Goal: Check status: Check status

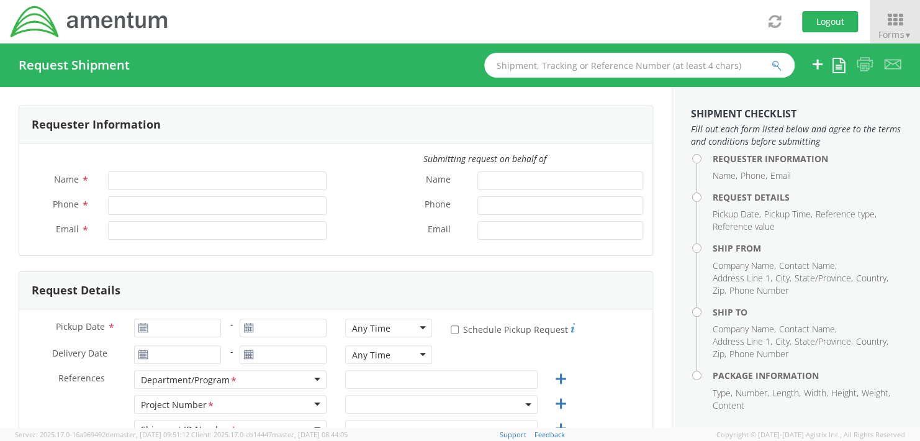
type input "[PERSON_NAME]"
type input "+1-817-647-5013"
type input "rebecca.thorstenson@amentum.com"
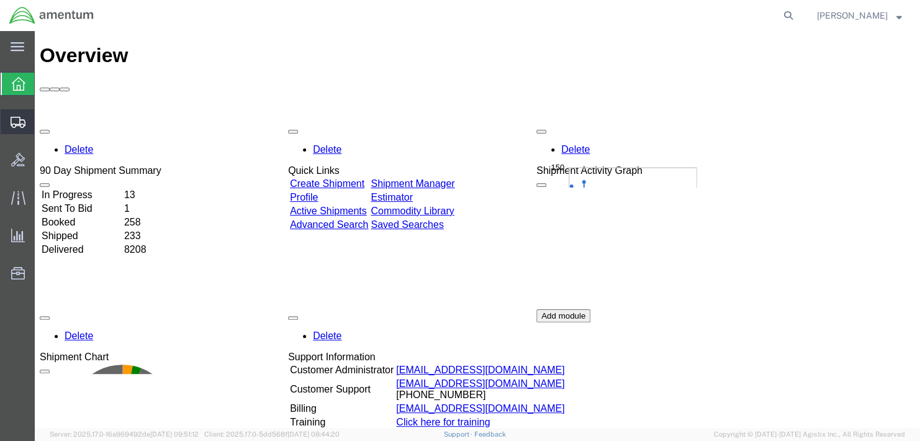
click at [0, 0] on span "Shipment Manager" at bounding box center [0, 0] width 0 height 0
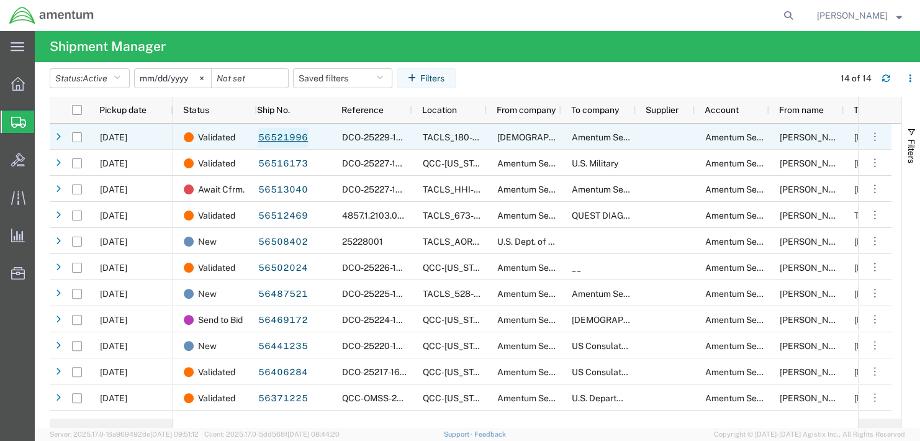
click at [294, 140] on link "56521996" at bounding box center [283, 138] width 51 height 20
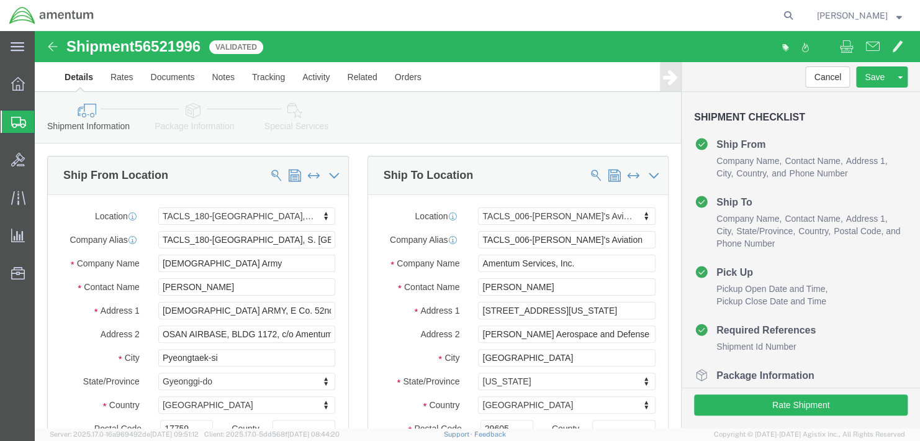
select select "42679"
select select "42676"
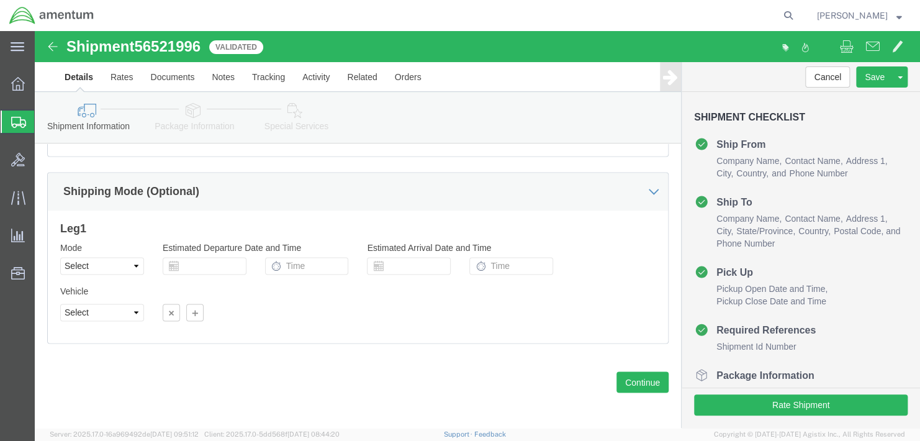
scroll to position [817, 0]
click icon
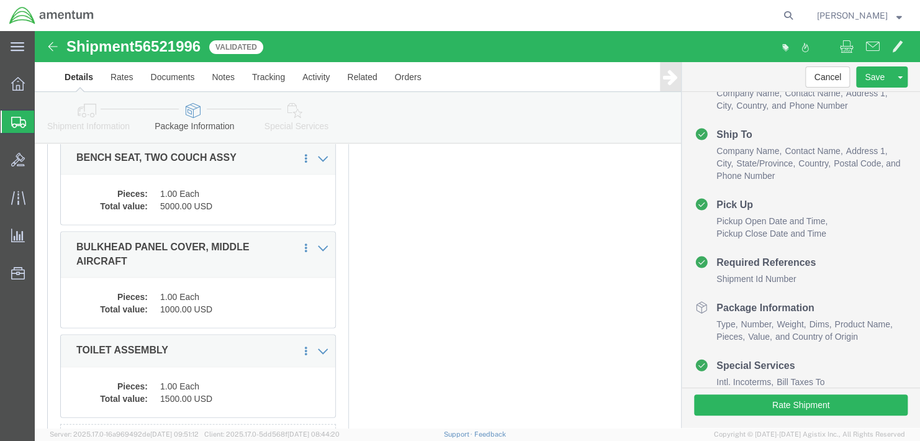
scroll to position [1161, 0]
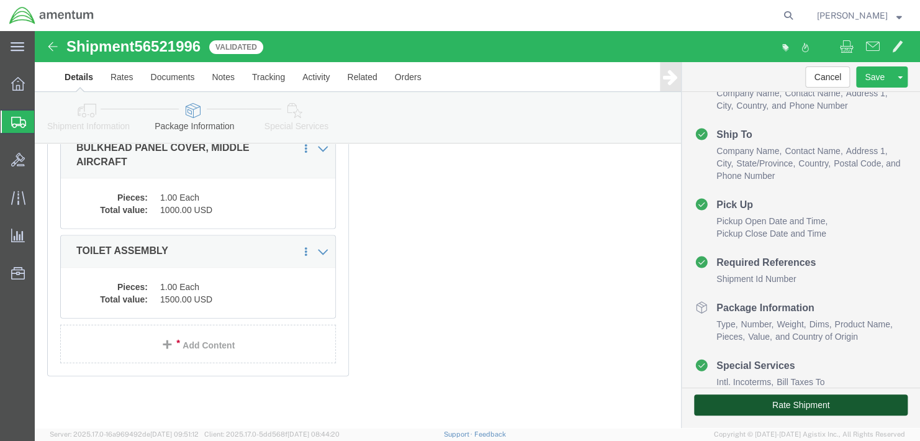
click button "Rate Shipment"
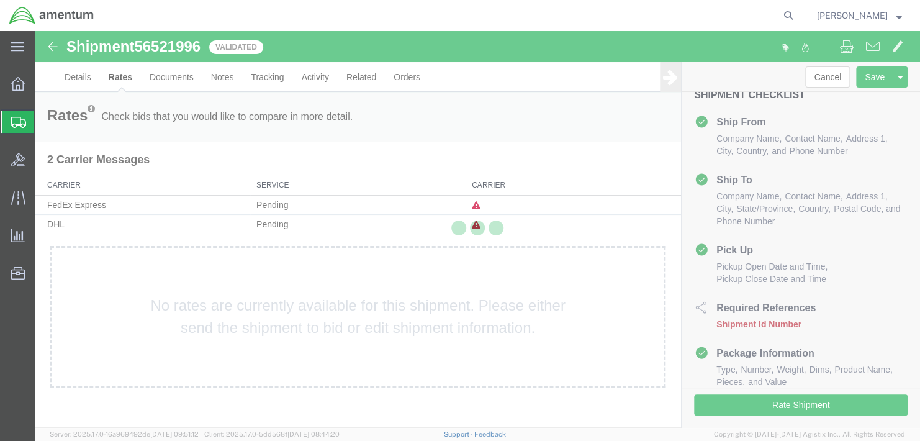
scroll to position [24, 0]
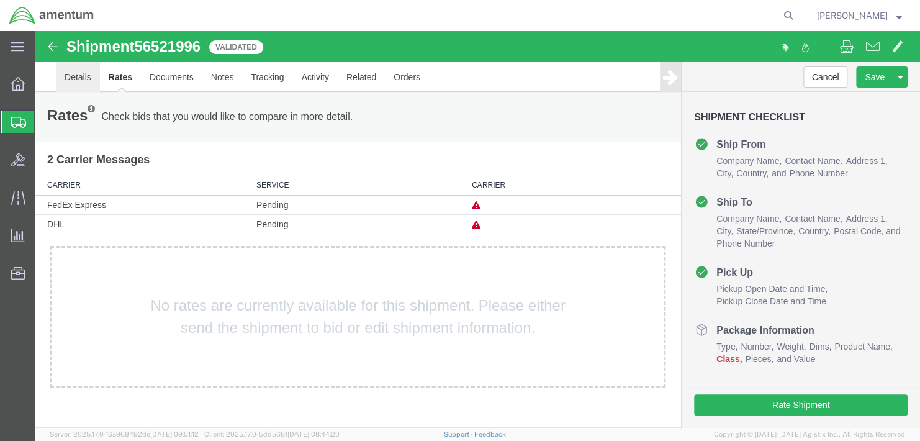
click at [80, 75] on link "Details" at bounding box center [78, 77] width 44 height 30
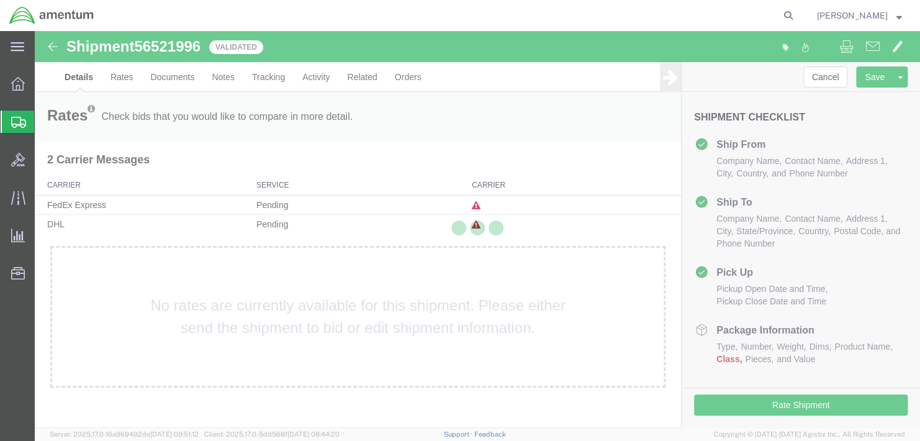
select select "42679"
select select "42676"
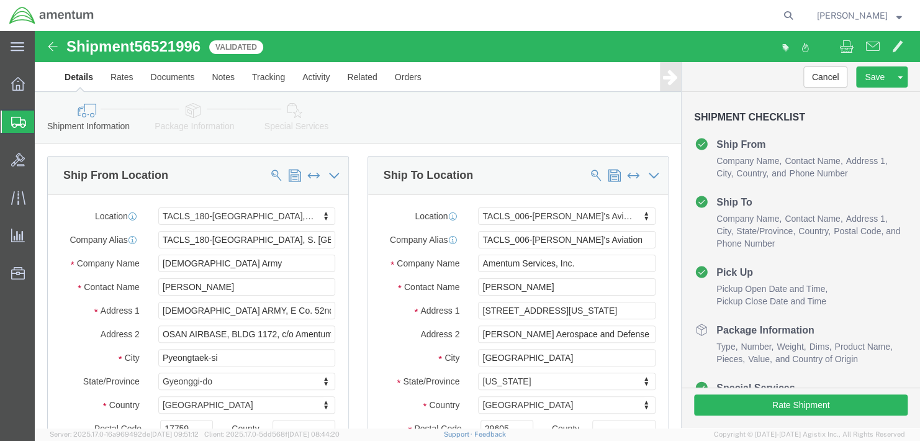
click icon
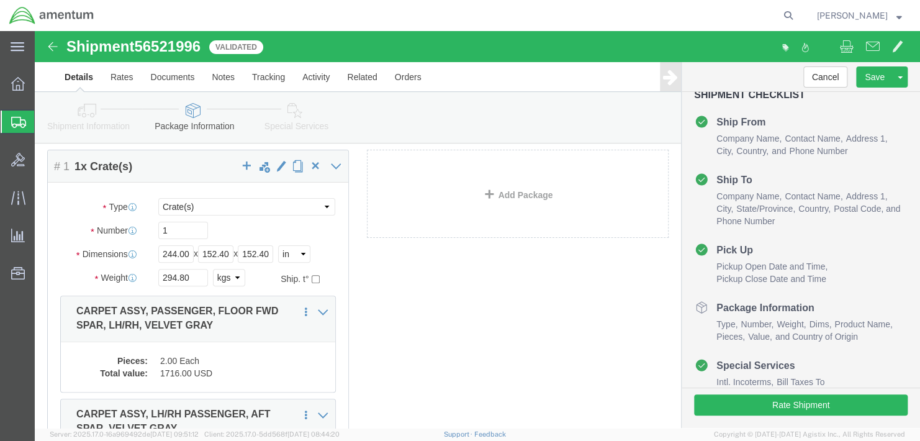
scroll to position [124, 0]
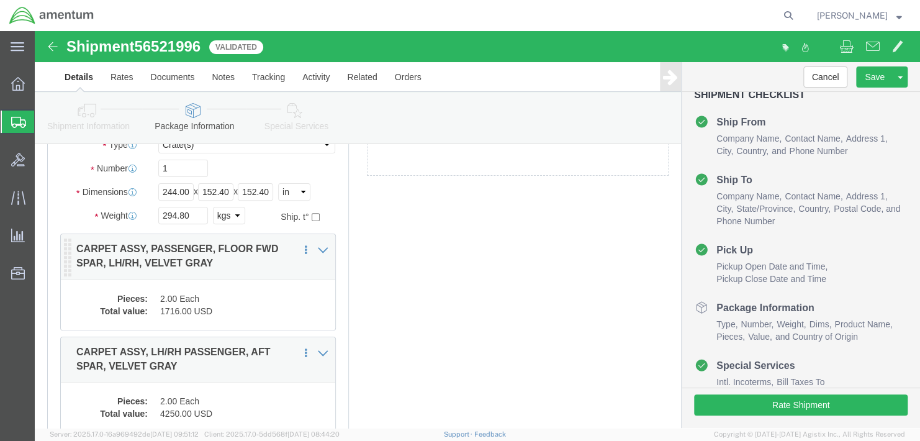
click p "CARPET ASSY, PASSENGER, FLOOR FWD SPAR, LH/RH, VELVET GRAY"
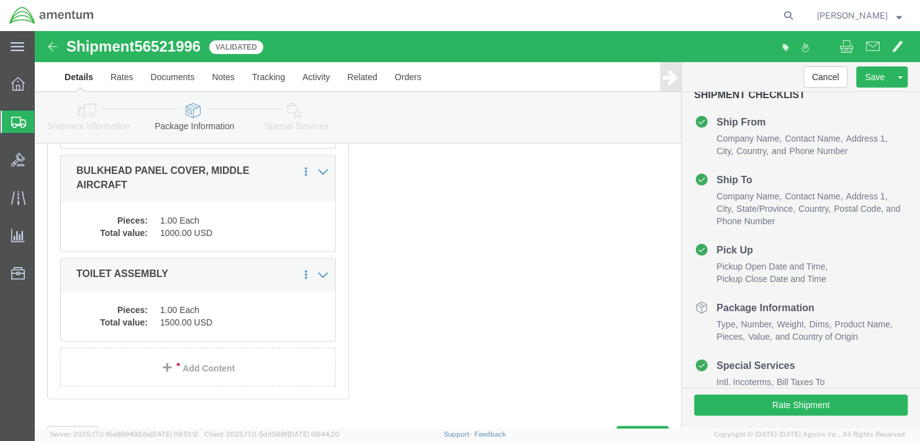
scroll to position [1194, 0]
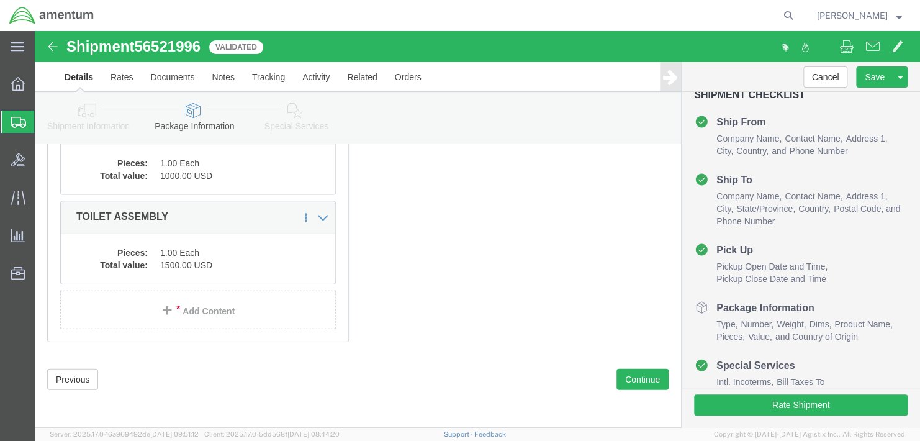
click icon
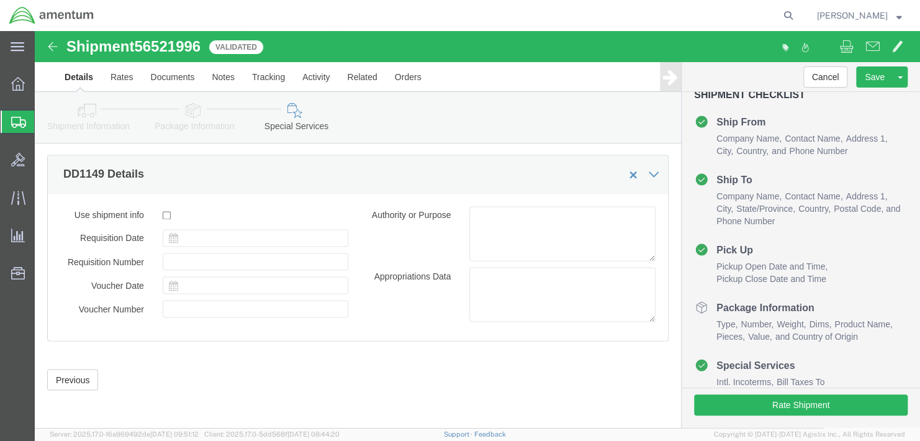
scroll to position [37, 0]
click icon
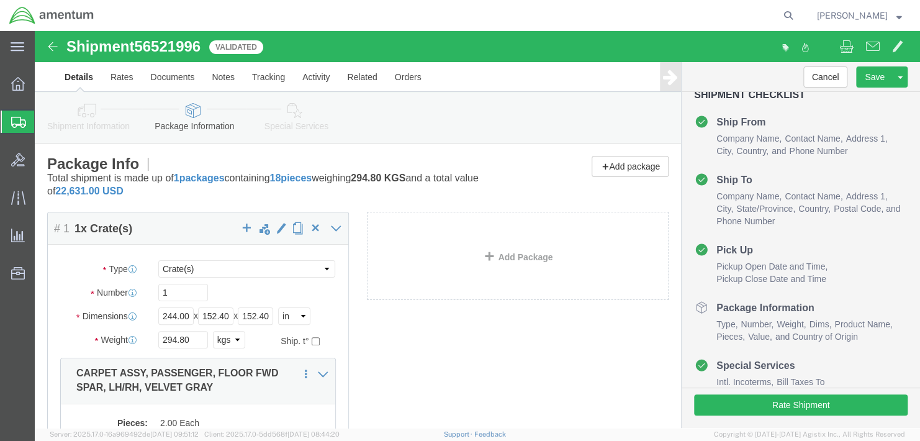
click h4 "# 1 1 x Crate(s)"
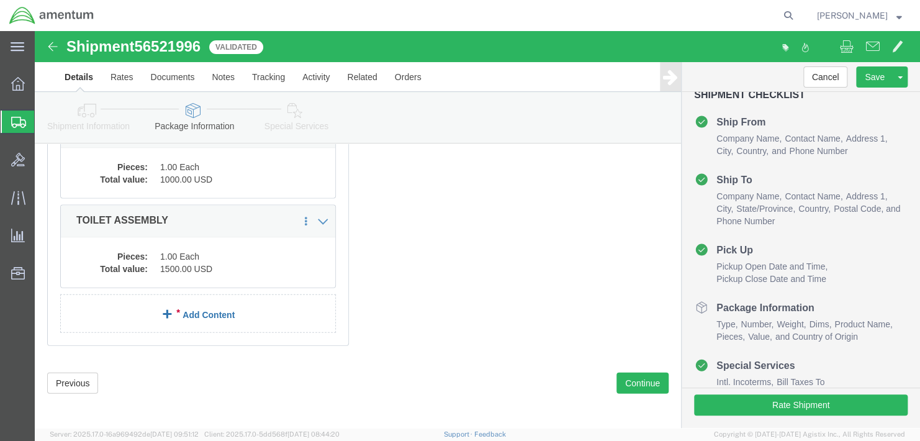
scroll to position [1194, 0]
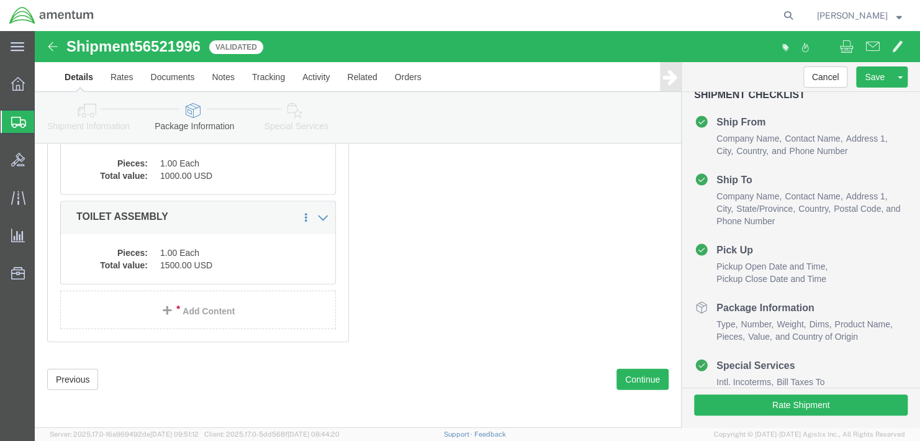
click icon
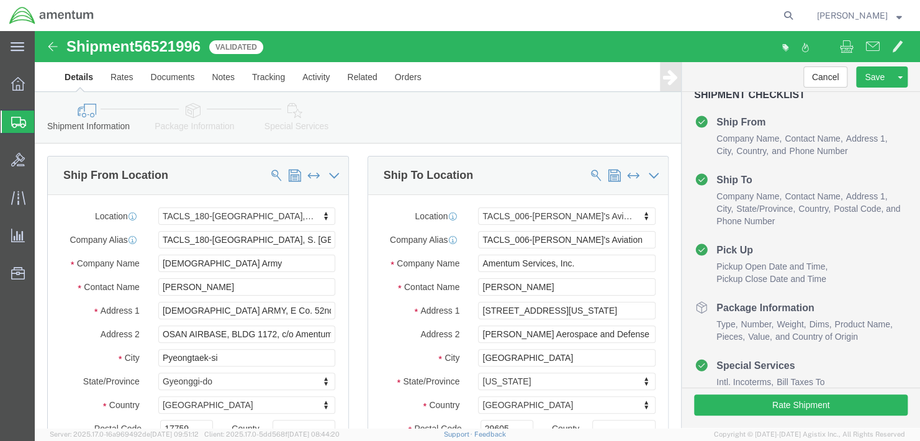
click link "Package Information"
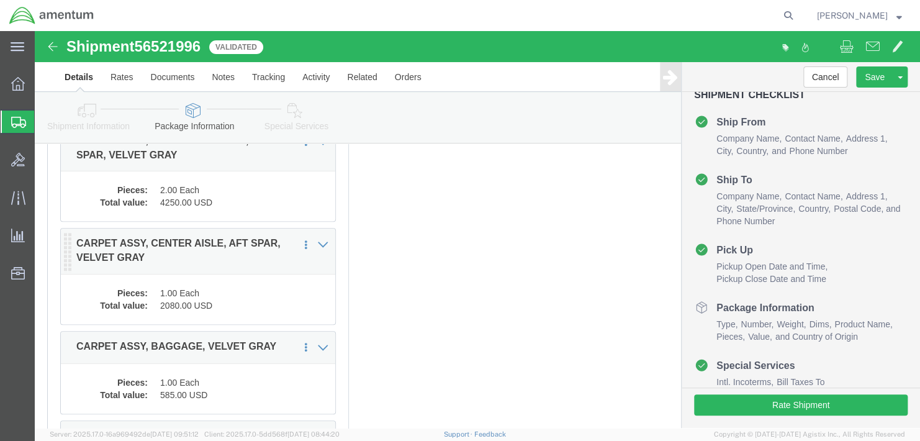
scroll to position [201, 0]
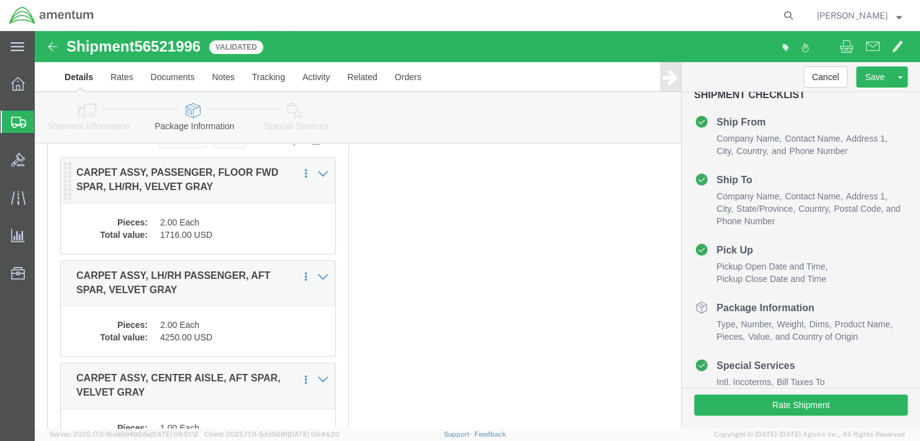
click p "CARPET ASSY, PASSENGER, FLOOR FWD SPAR, LH/RH, VELVET GRAY"
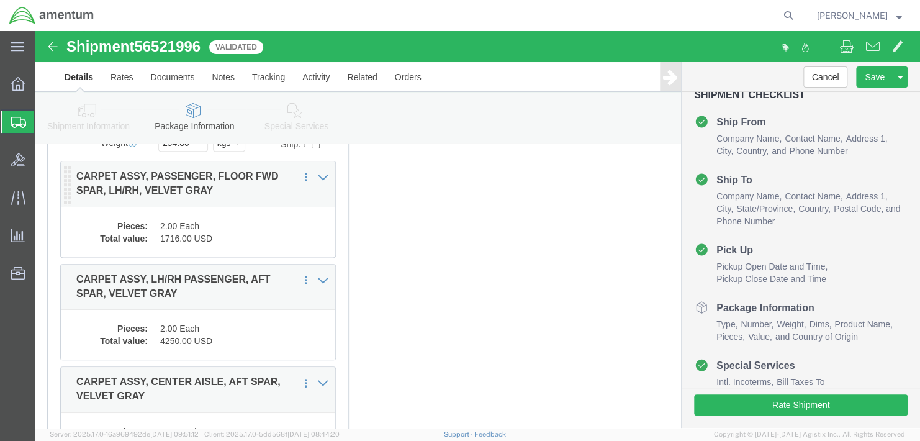
scroll to position [76, 0]
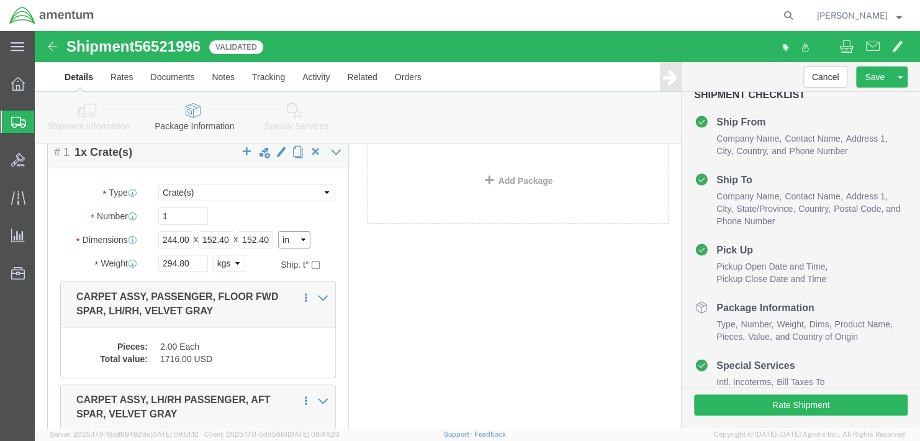
click select "Select cm ft in"
click div "Package Content # 1 1 x Crate(s) Package Type Select BCK Boxes Bale(s) Basket(s…"
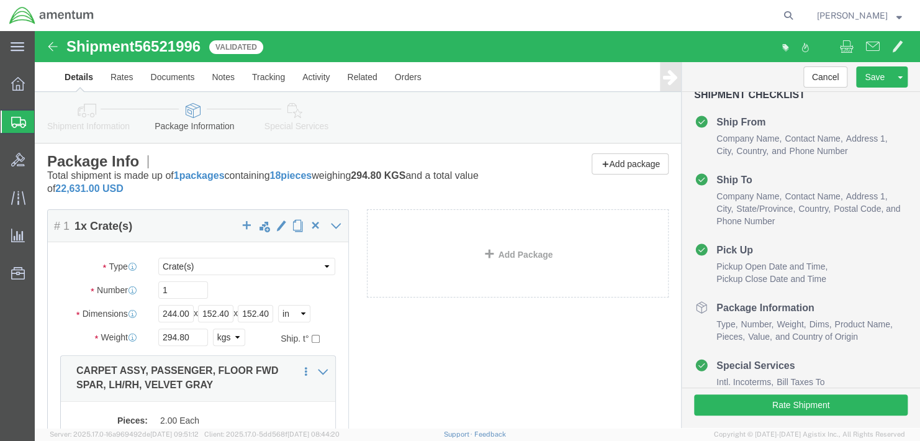
scroll to position [0, 0]
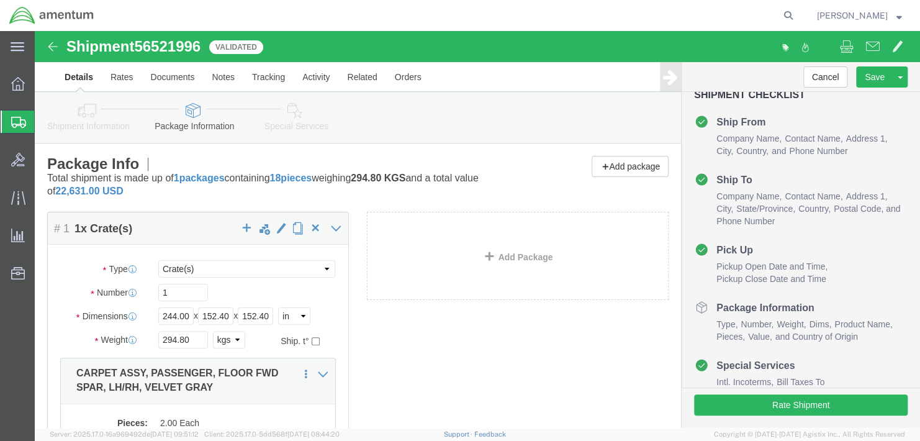
click span "56521996"
copy span "56521996"
